Goal: Task Accomplishment & Management: Manage account settings

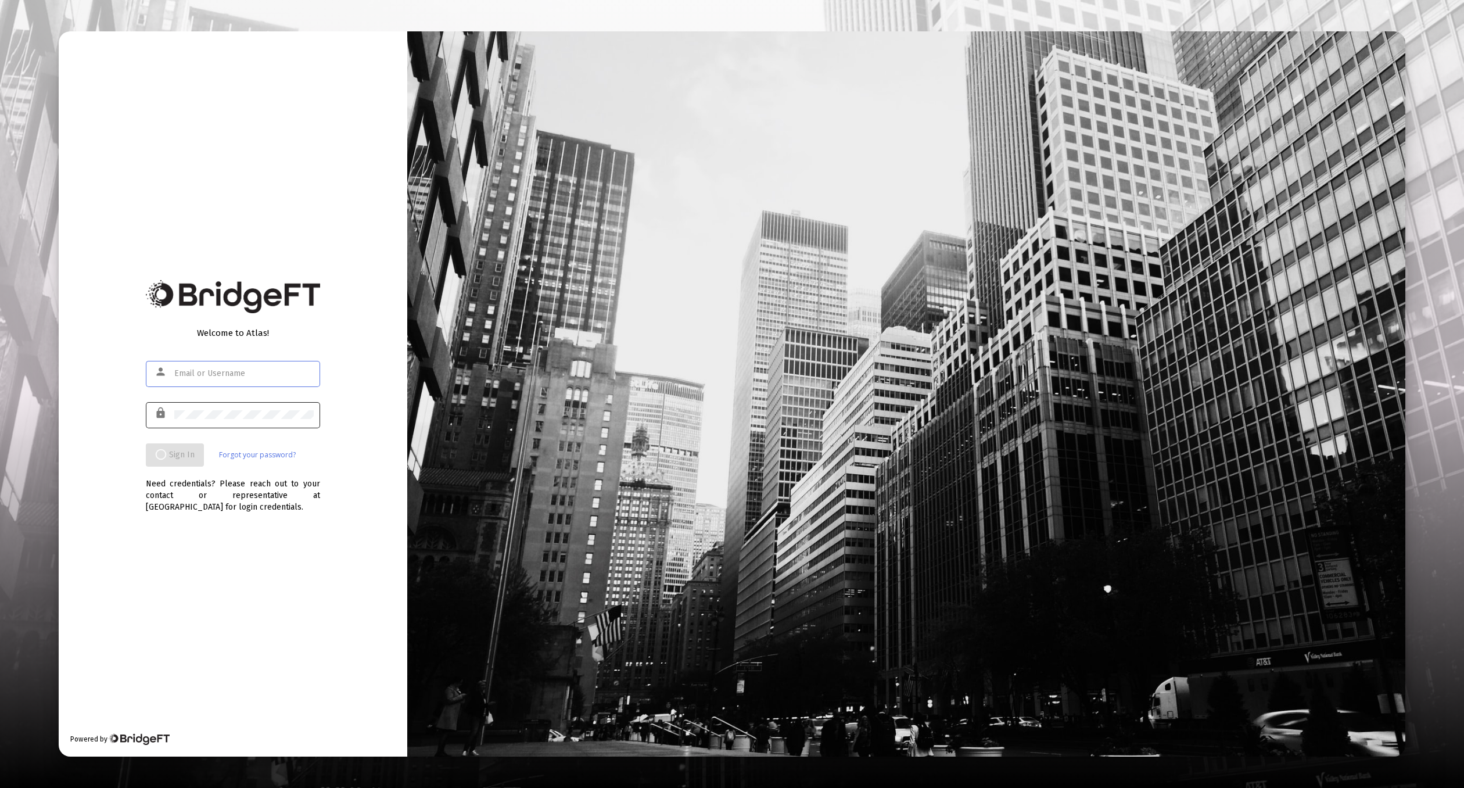
type input "[EMAIL_ADDRESS][DOMAIN_NAME]"
click at [251, 423] on div at bounding box center [243, 414] width 139 height 28
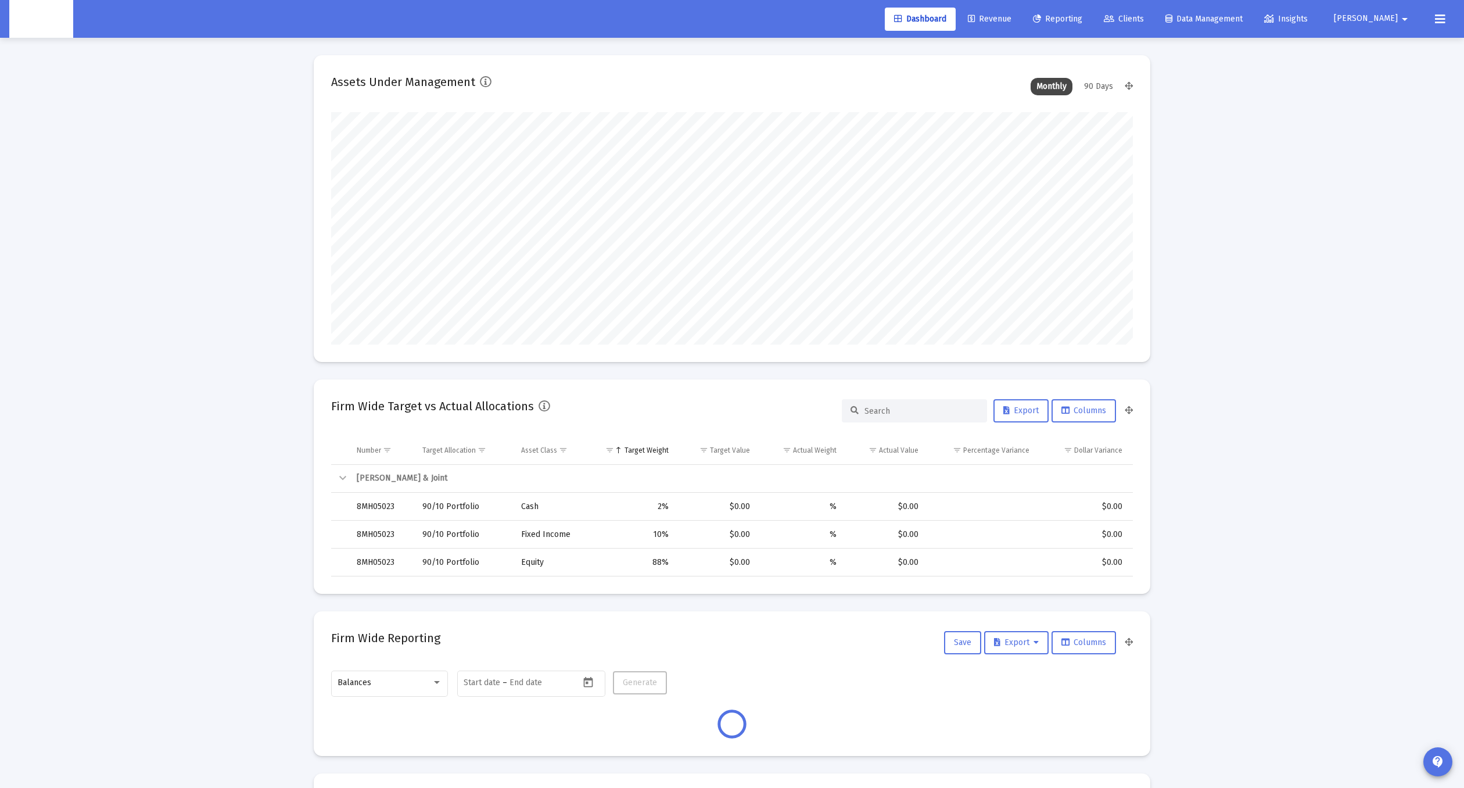
scroll to position [232, 431]
click at [1083, 17] on span "Reporting" at bounding box center [1057, 19] width 49 height 10
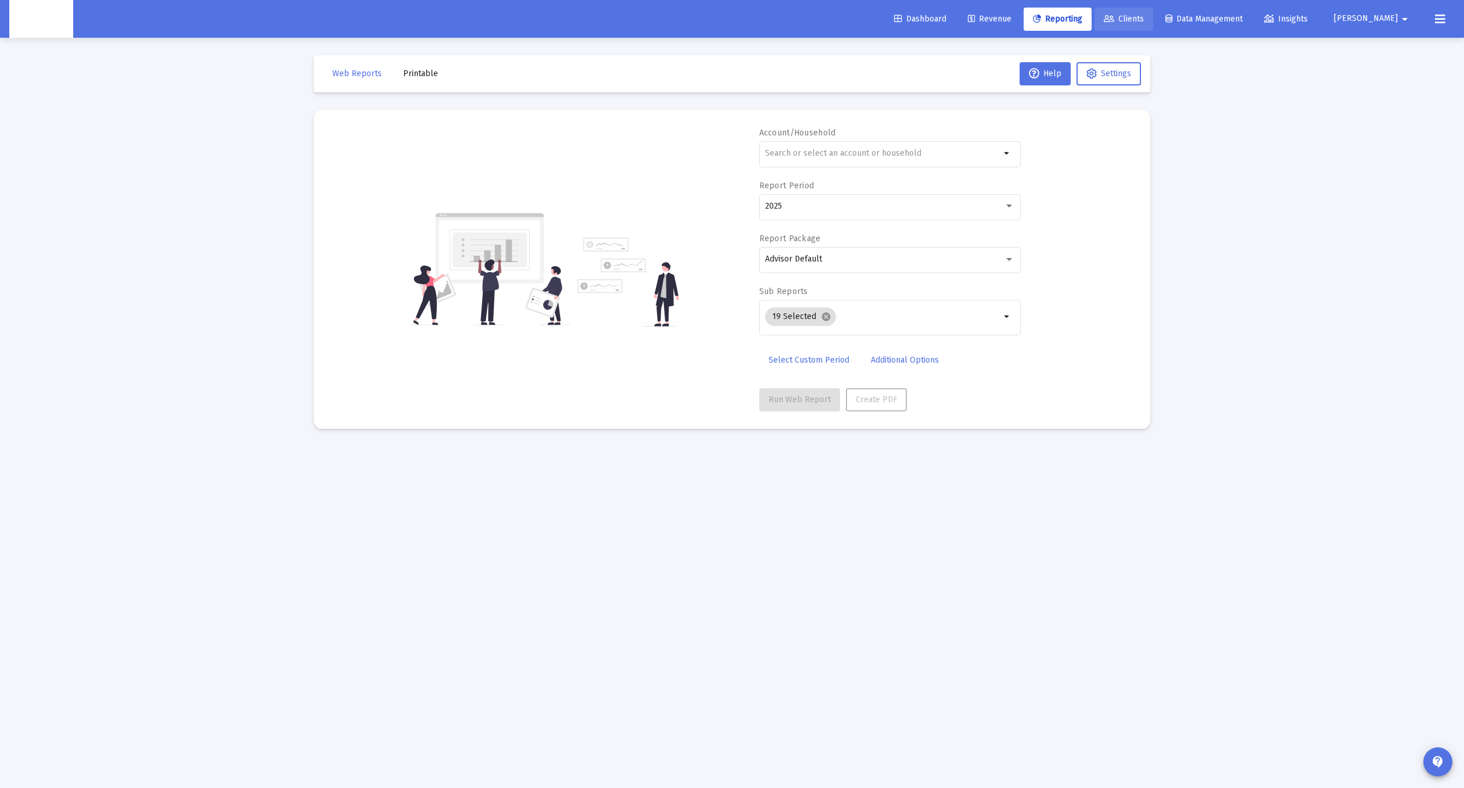
click at [1114, 17] on icon at bounding box center [1109, 19] width 10 height 8
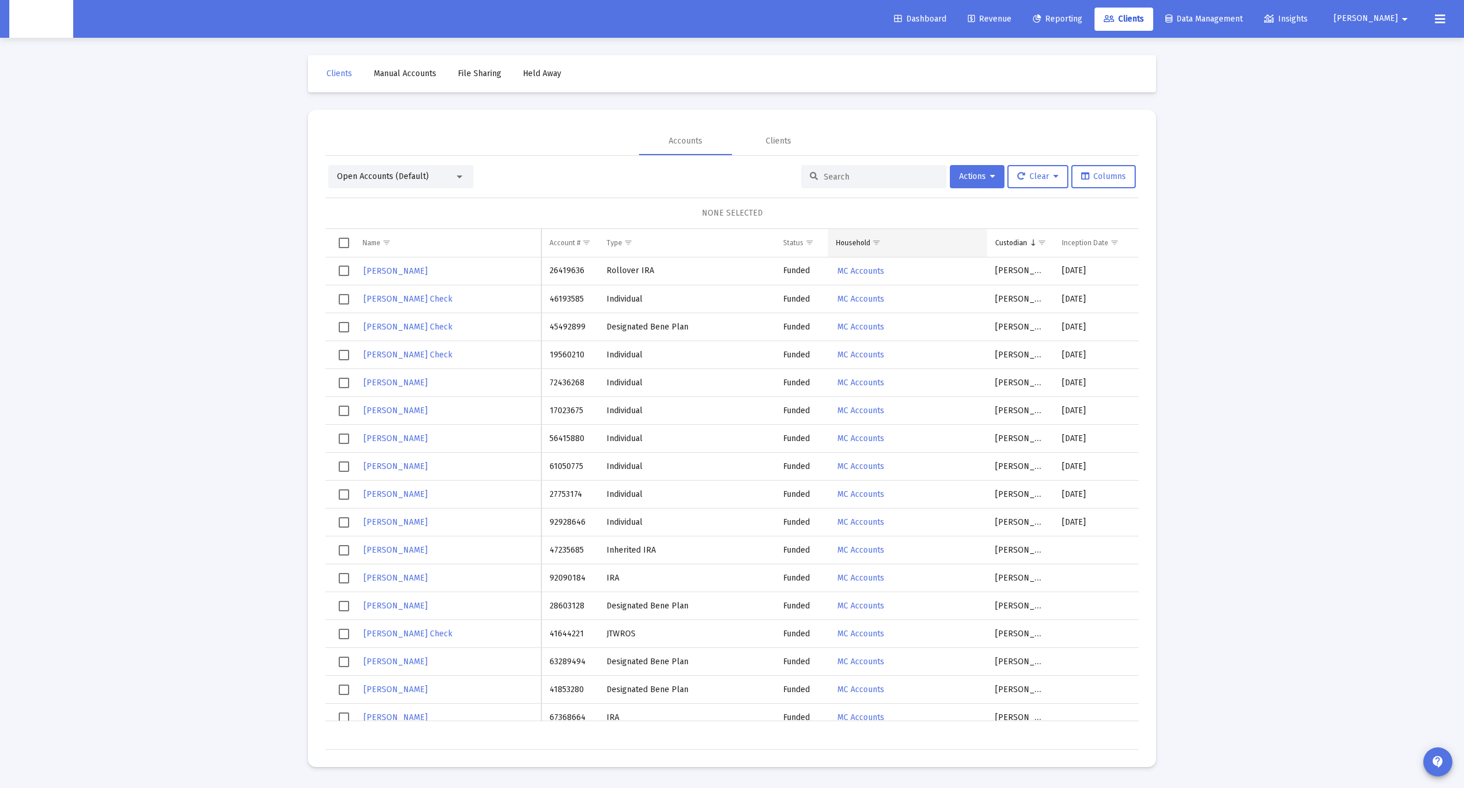
click at [876, 243] on span "Show filter options for column 'Household'" at bounding box center [876, 242] width 9 height 9
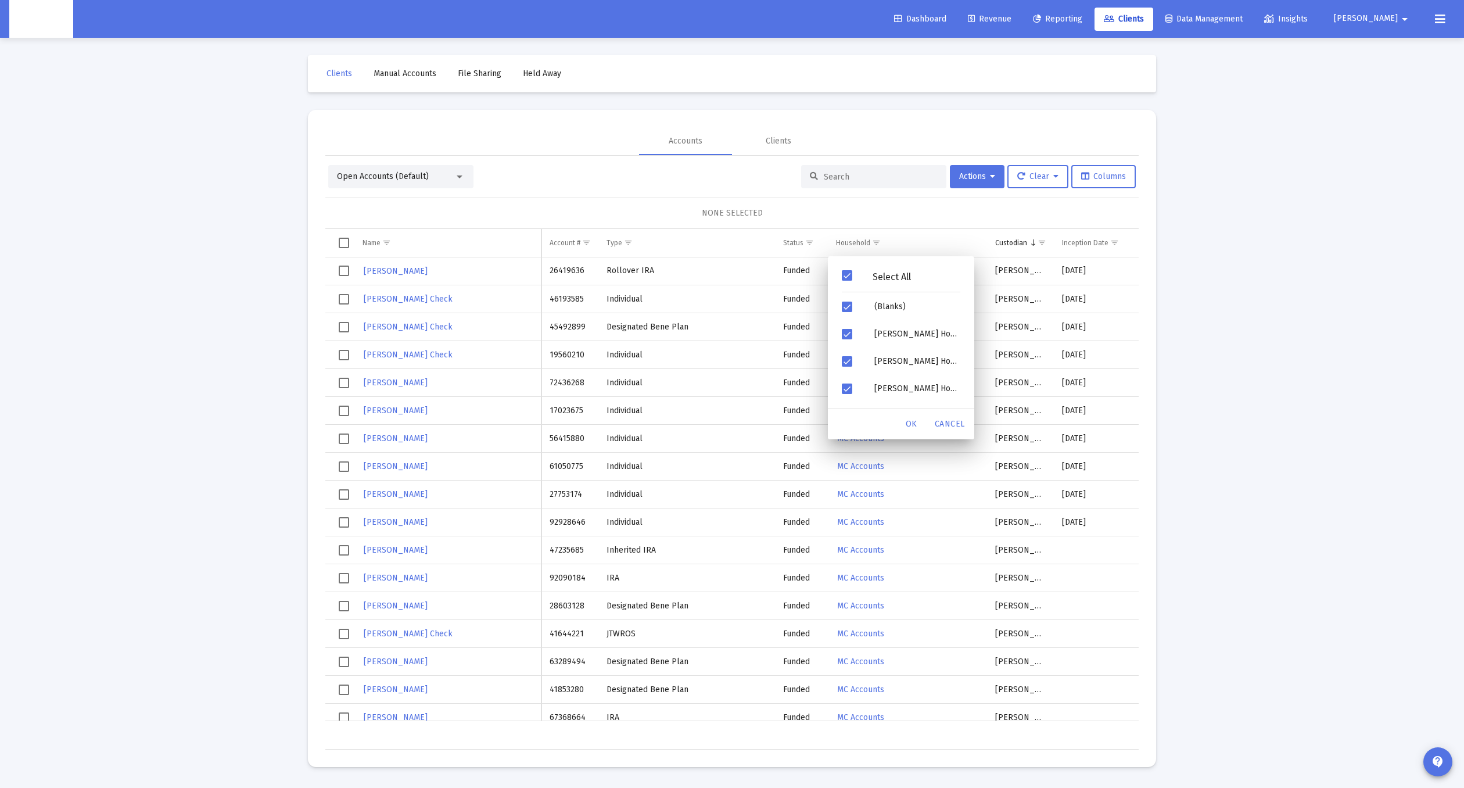
click at [740, 194] on div "Open Accounts (Default) Actions Clear Columns NONE SELECTED Name Name Account #…" at bounding box center [731, 457] width 813 height 585
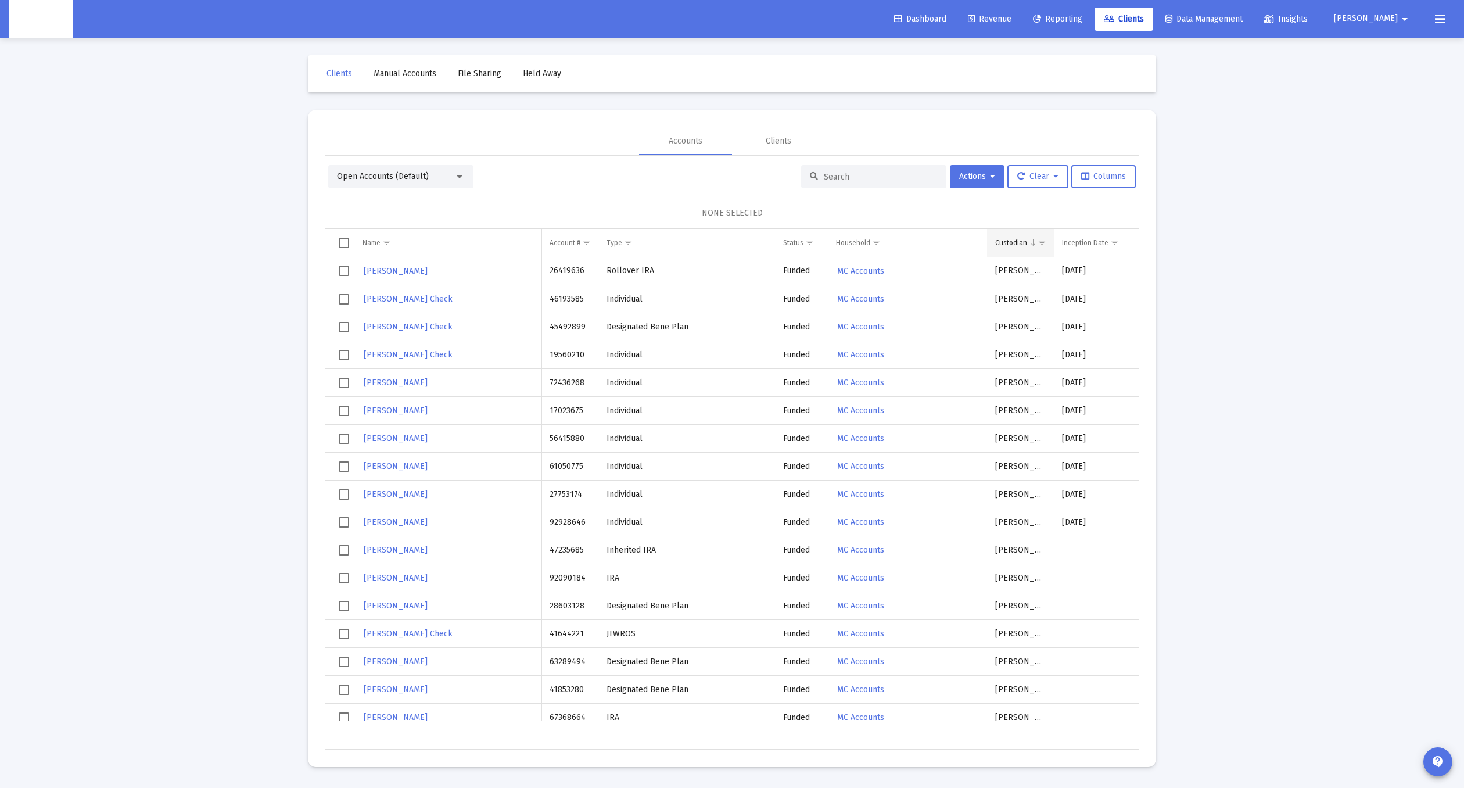
click at [1042, 245] on span "Show filter options for column 'Custodian'" at bounding box center [1042, 242] width 9 height 9
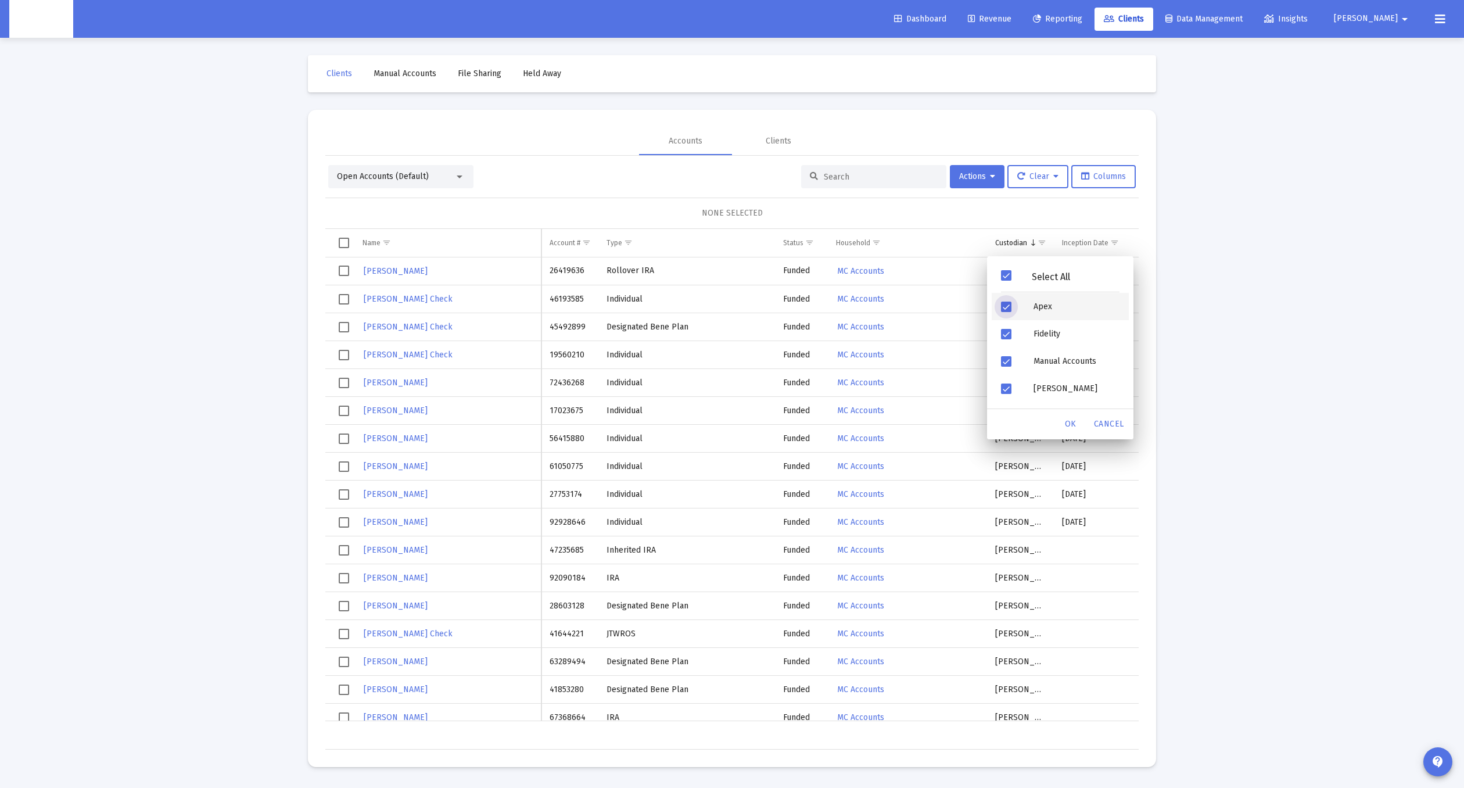
click at [1020, 310] on div "Filter options" at bounding box center [1008, 306] width 33 height 27
click at [1060, 421] on div "OK" at bounding box center [1070, 424] width 37 height 21
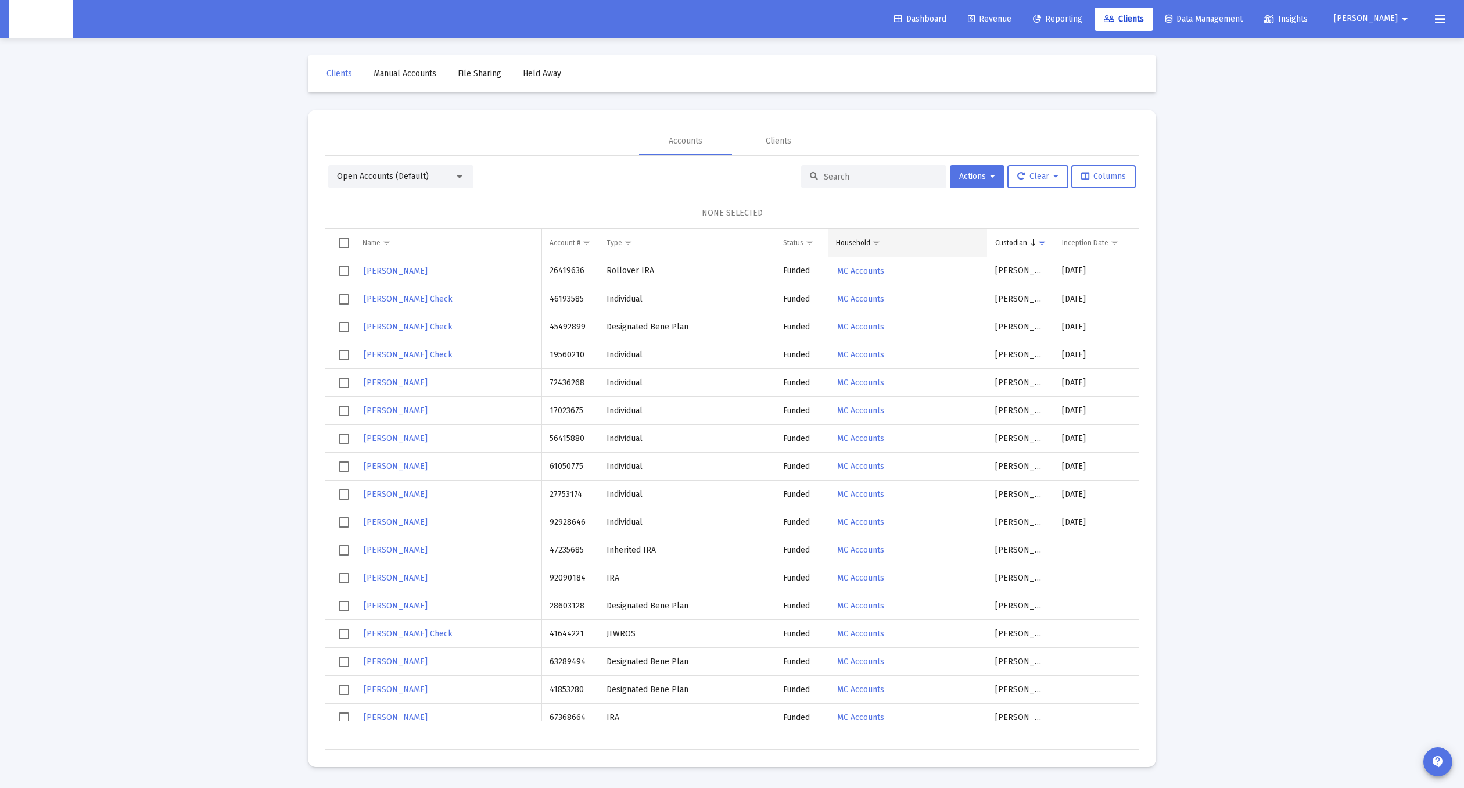
click at [881, 242] on span "Show filter options for column 'Household'" at bounding box center [876, 242] width 9 height 9
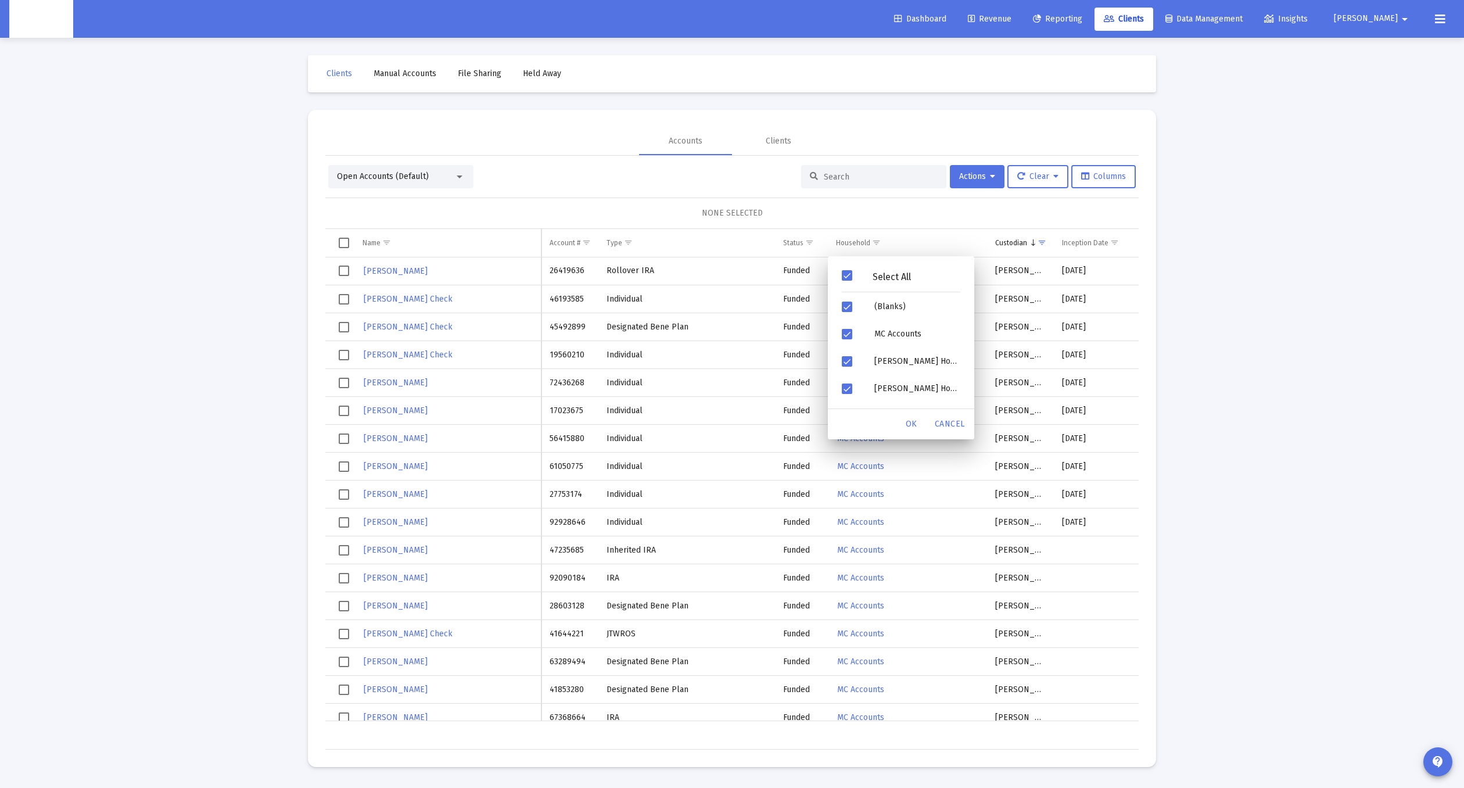
click at [848, 275] on span "Filter options" at bounding box center [847, 275] width 10 height 10
click at [844, 356] on span "Filter options" at bounding box center [847, 361] width 10 height 10
click at [847, 399] on div "Filter options" at bounding box center [849, 388] width 33 height 27
click at [902, 432] on div "OK" at bounding box center [911, 424] width 37 height 21
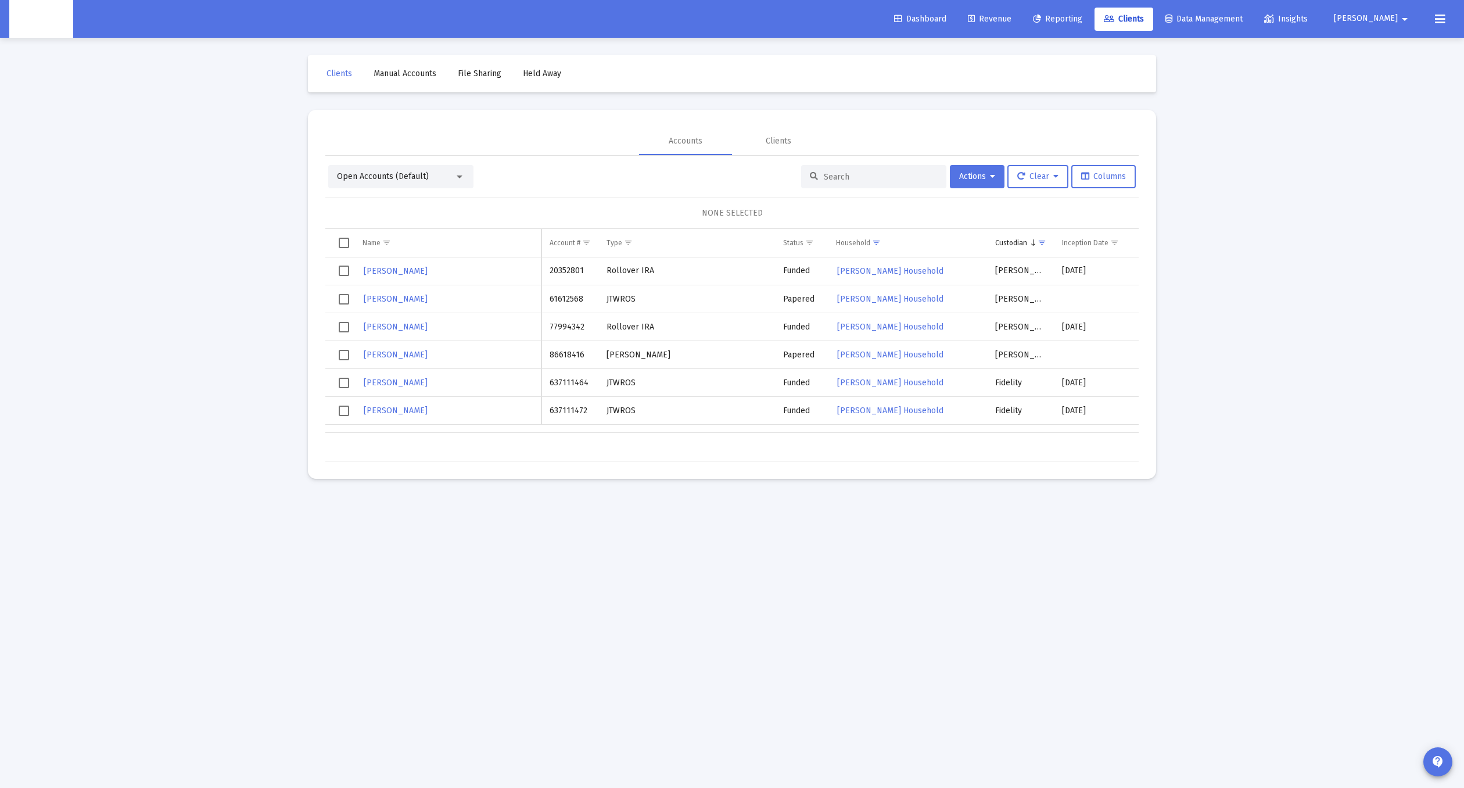
click at [349, 239] on td "Data grid" at bounding box center [339, 243] width 29 height 28
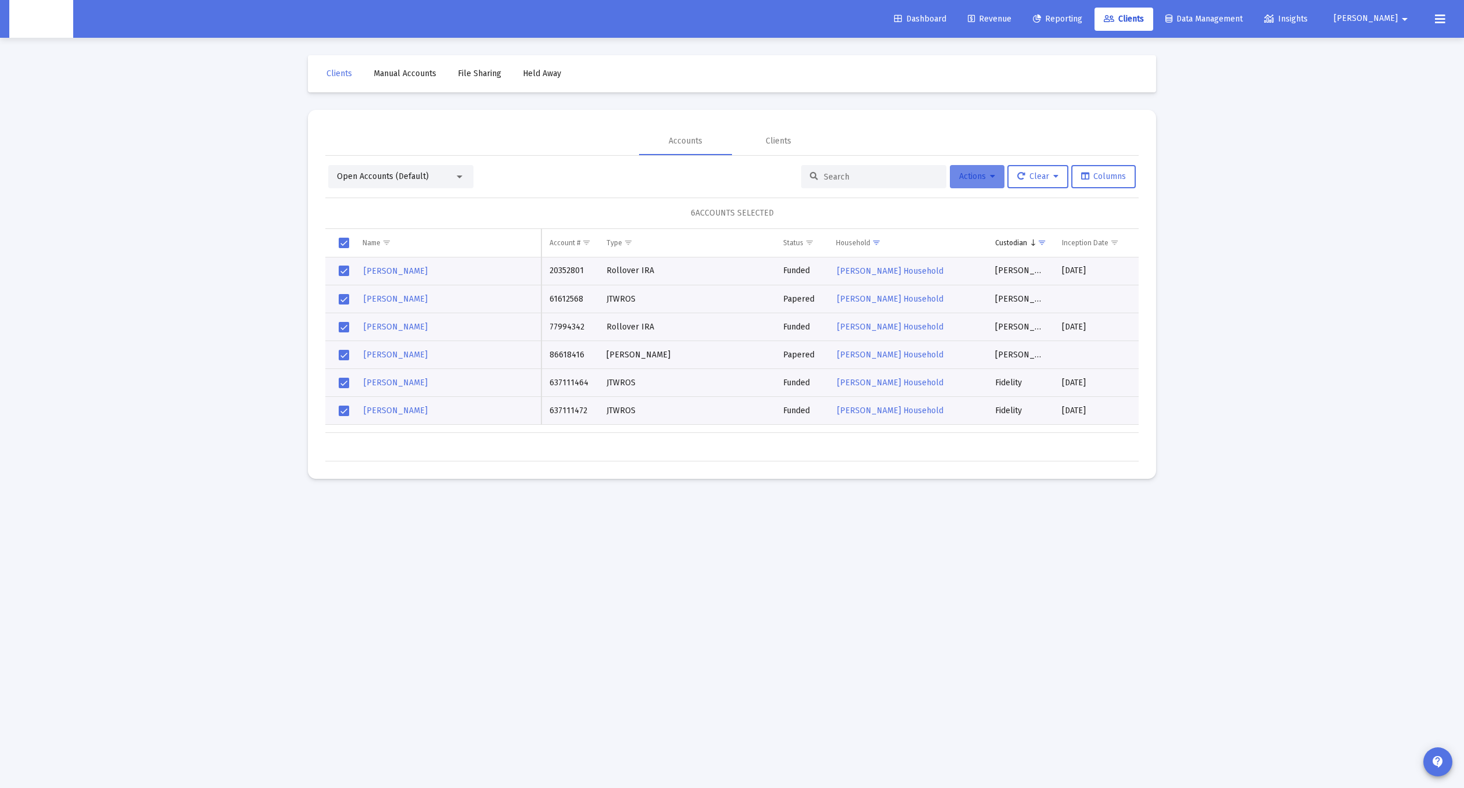
click at [984, 181] on button "Actions" at bounding box center [977, 176] width 55 height 23
click at [1001, 310] on button "Map to Household" at bounding box center [1006, 318] width 124 height 28
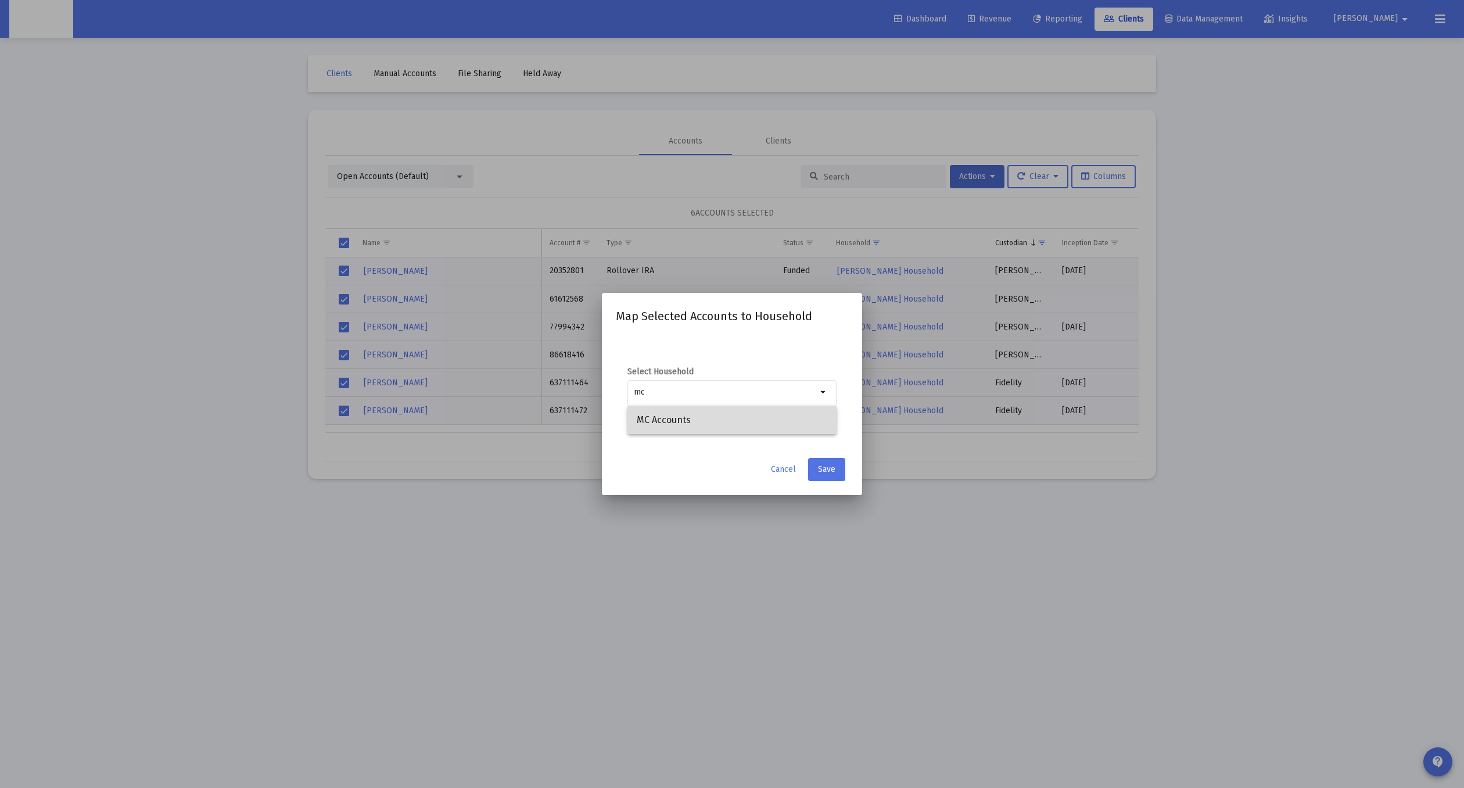
click at [657, 414] on span "MC Accounts" at bounding box center [732, 420] width 191 height 28
type input "MC Accounts"
click at [830, 471] on span "Save" at bounding box center [826, 469] width 17 height 10
